Goal: Find specific page/section: Find specific page/section

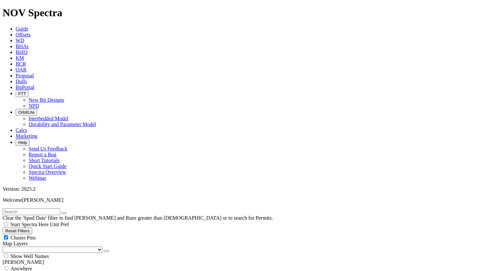
scroll to position [293, 0]
select select "? number:12.25 ?"
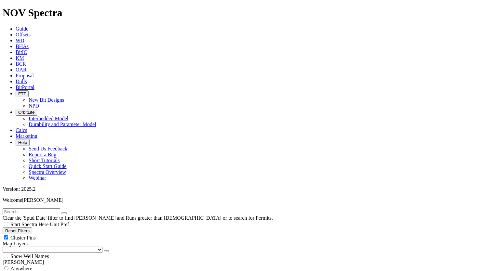
select select "? number:17.5 ?"
select select
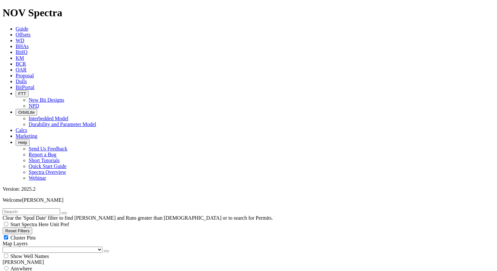
scroll to position [130, 0]
select select
